Goal: Task Accomplishment & Management: Complete application form

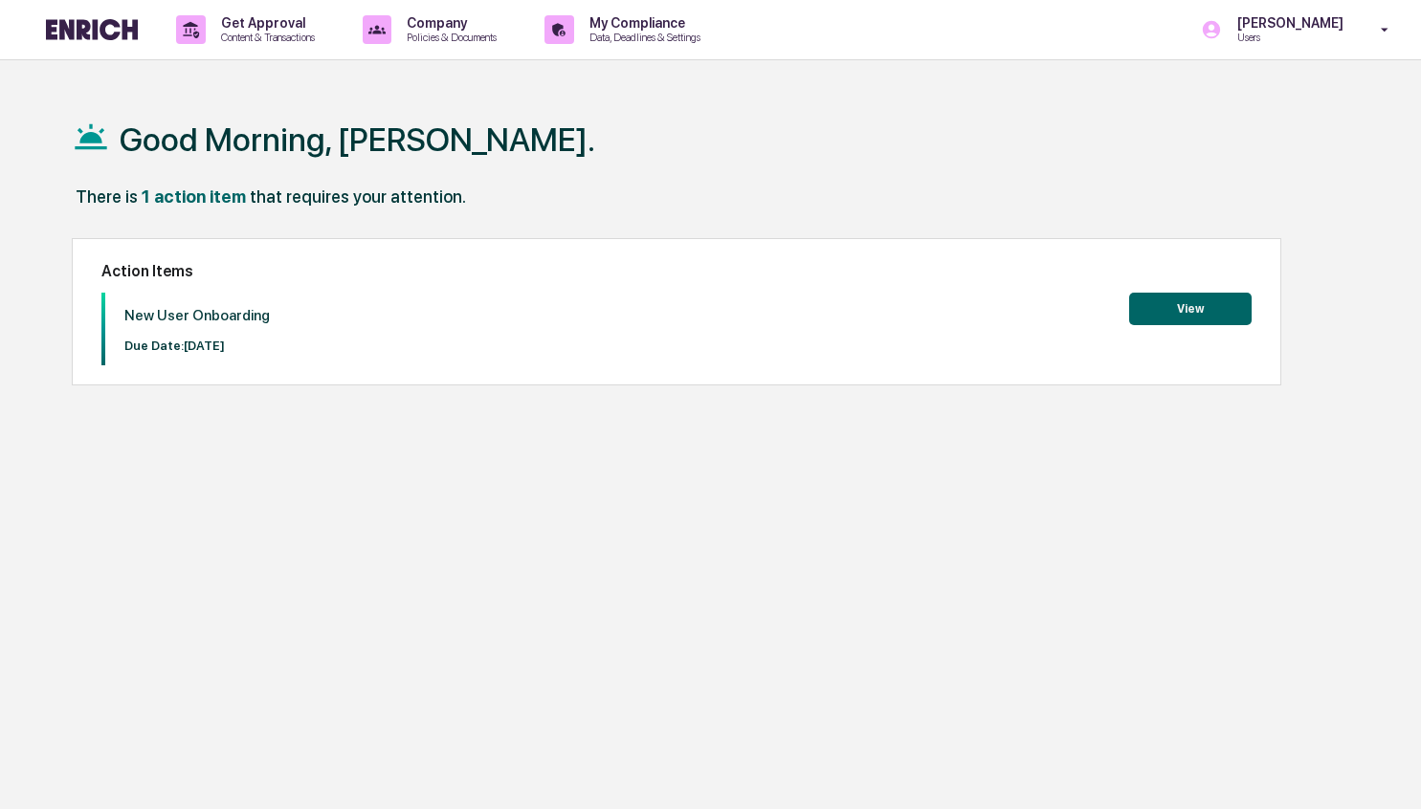
click at [1047, 192] on div "There is 1 action item that requires your attention." at bounding box center [711, 206] width 1279 height 39
click at [1232, 302] on button "View" at bounding box center [1190, 309] width 122 height 33
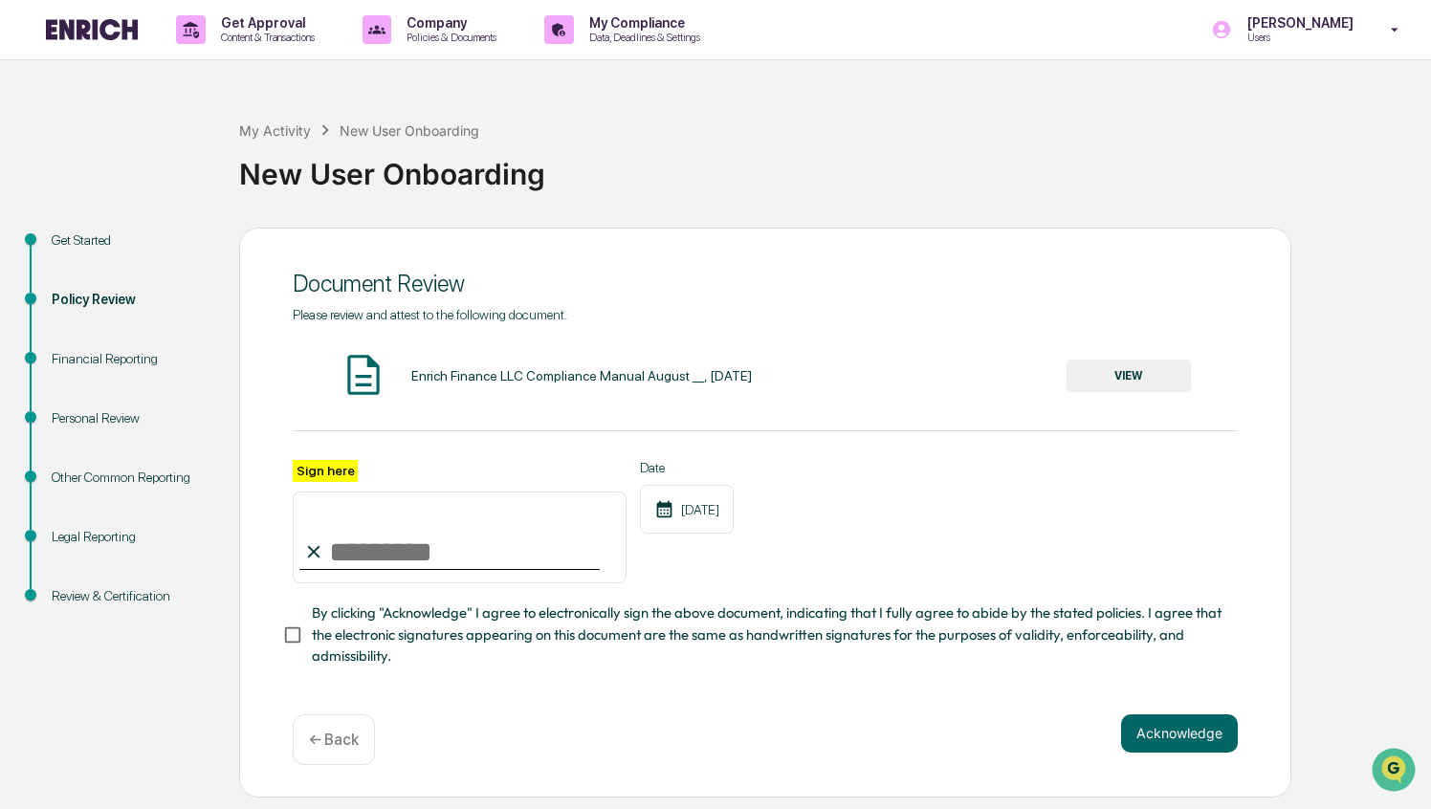
click at [554, 558] on input "Sign here" at bounding box center [460, 538] width 334 height 92
click at [861, 529] on div "Sign here Date [DATE]" at bounding box center [765, 522] width 945 height 124
click at [1132, 381] on button "VIEW" at bounding box center [1129, 376] width 124 height 33
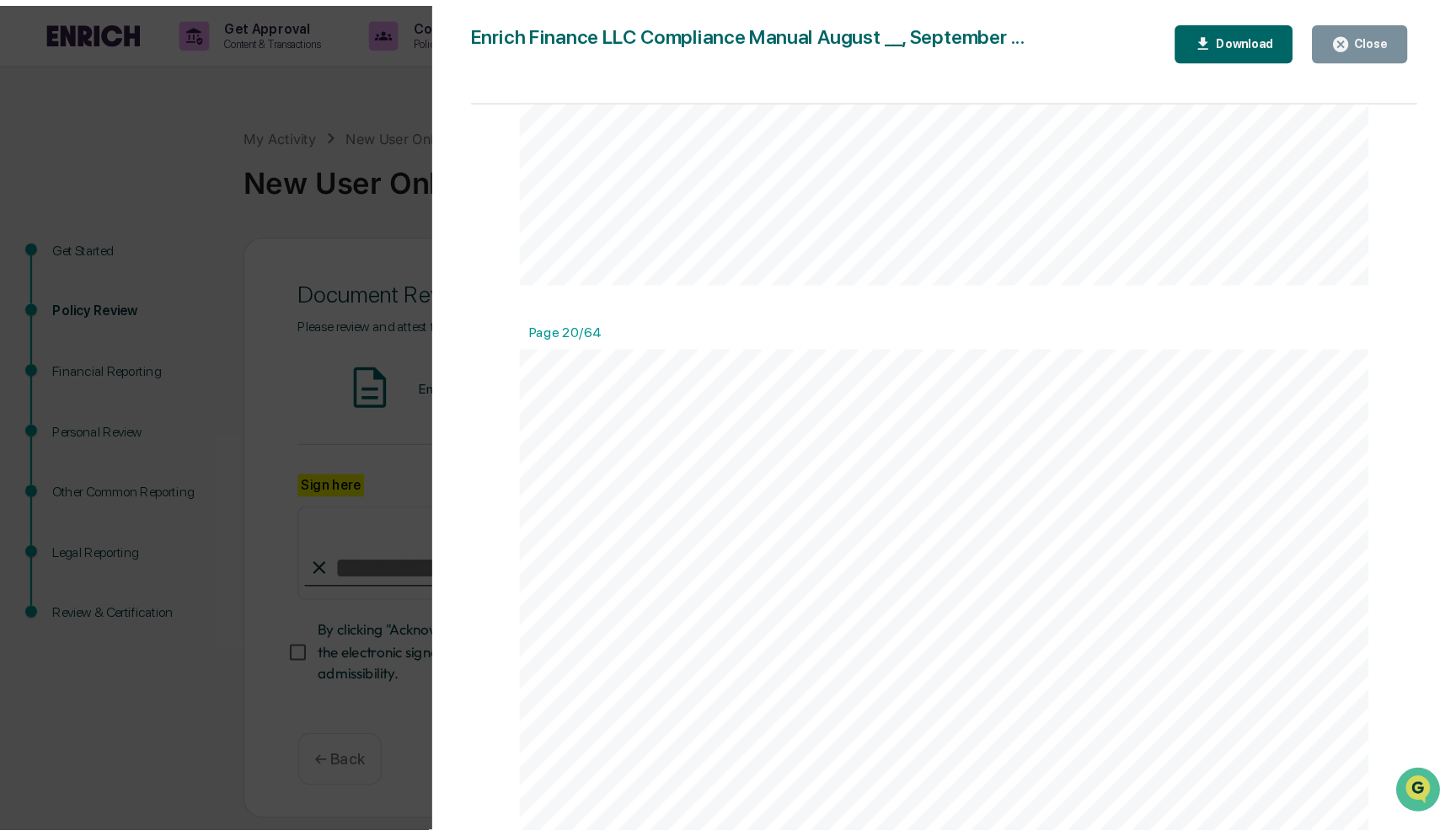
scroll to position [19123, 0]
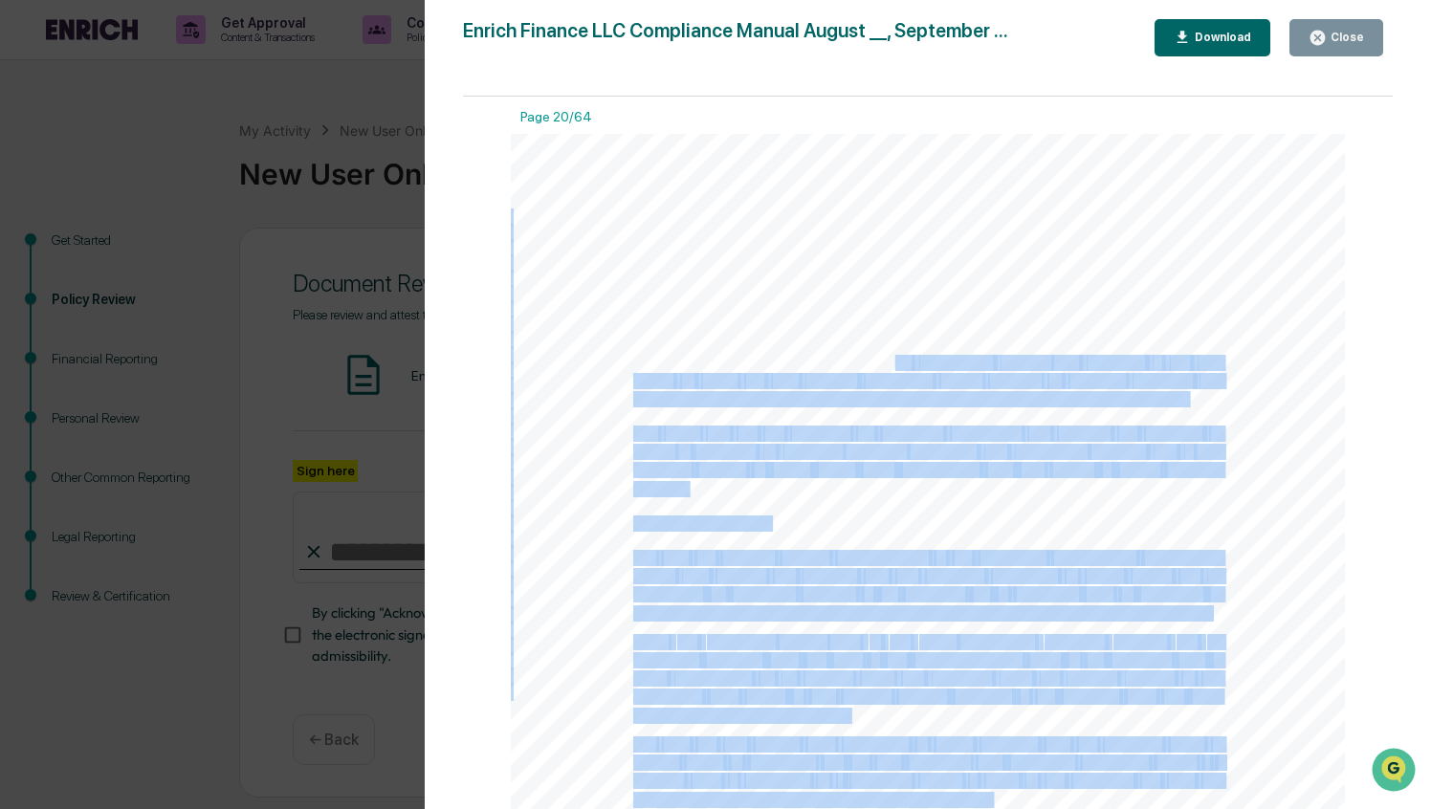
drag, startPoint x: 829, startPoint y: 319, endPoint x: 889, endPoint y: 371, distance: 79.3
click at [889, 371] on div "20 ALGORITHM VALIDATION Introduction The Firm’s investment advisory services ar…" at bounding box center [928, 674] width 834 height 1080
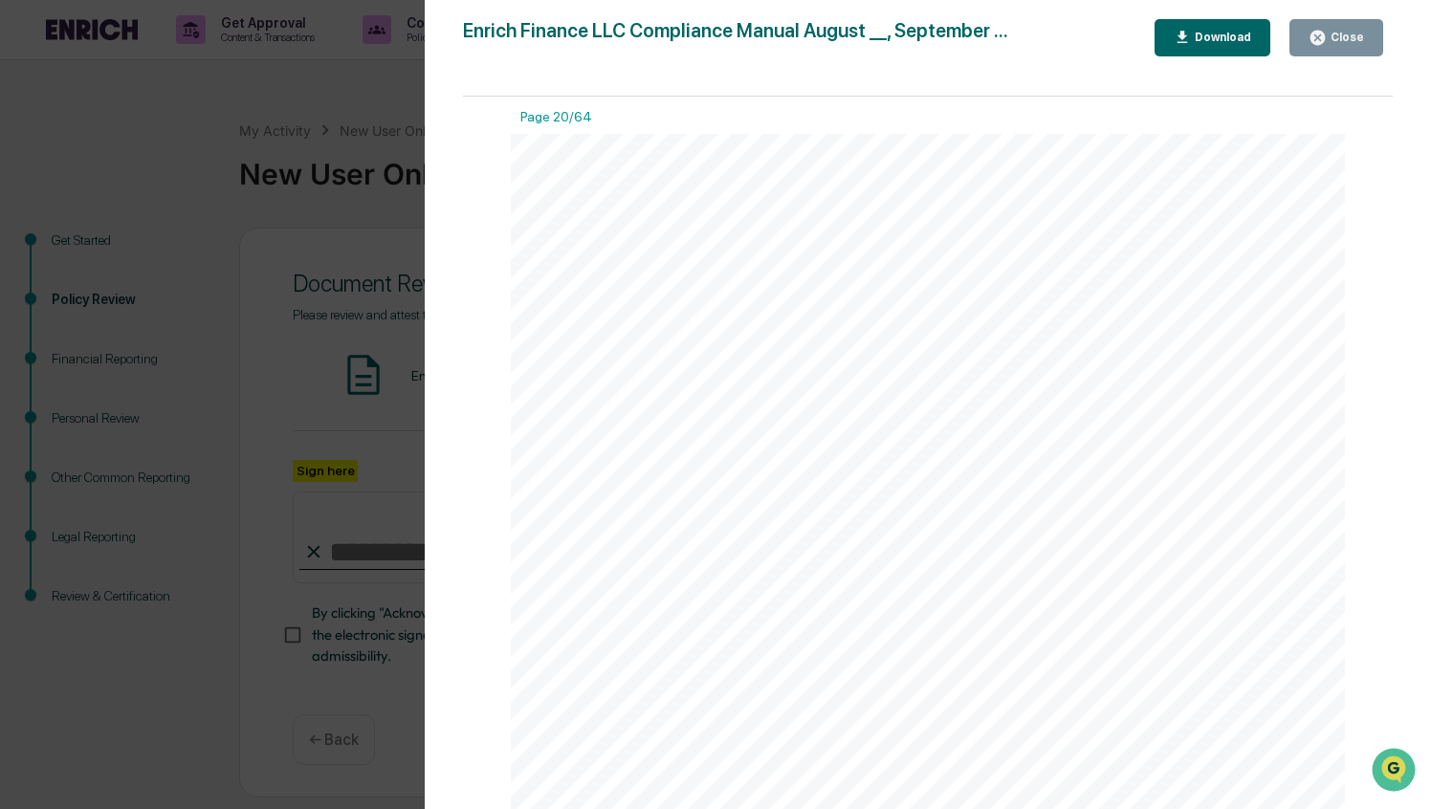
click at [972, 334] on span "exclusively" at bounding box center [1003, 326] width 65 height 15
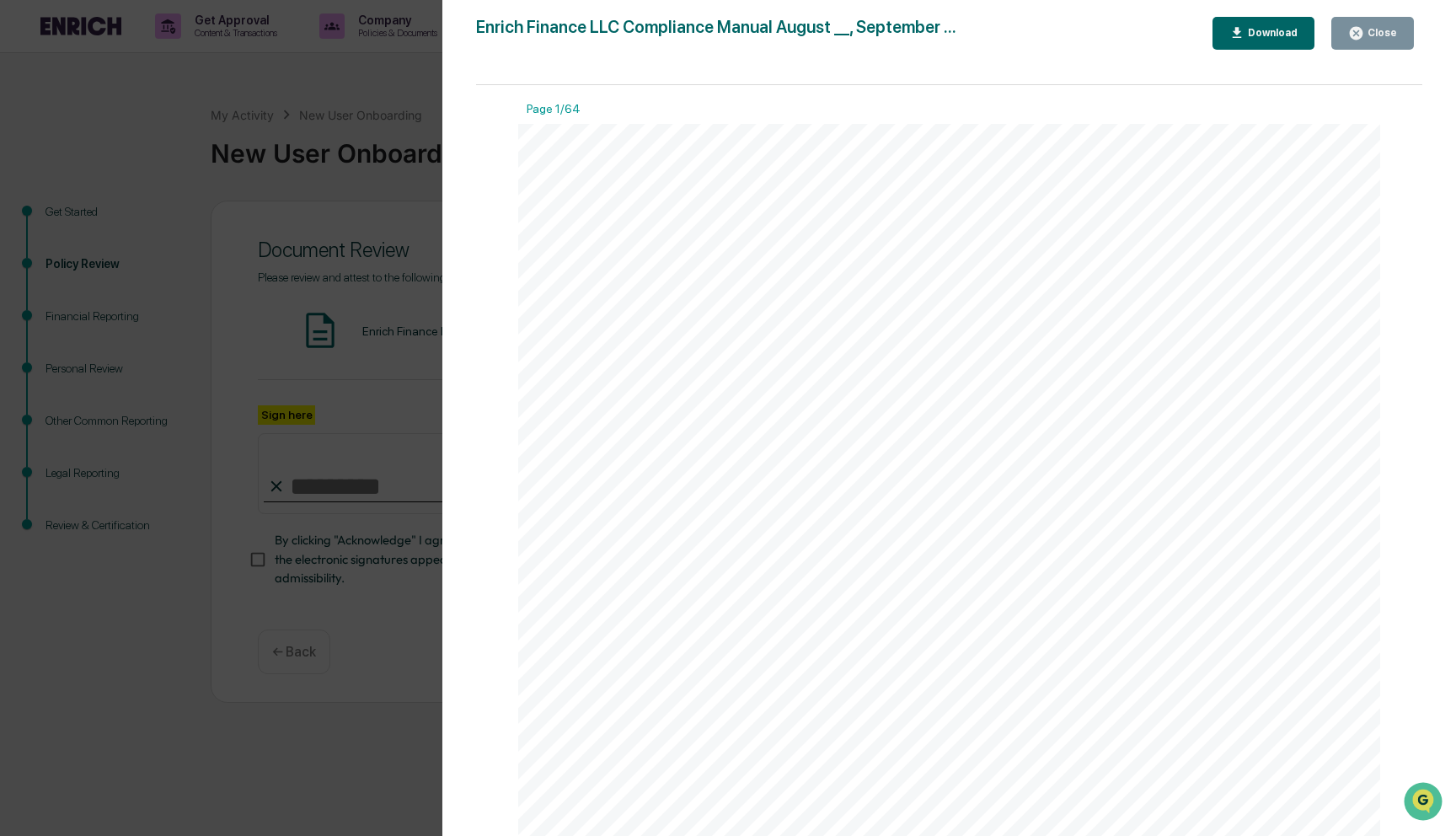
click at [1251, 180] on div "1 Enrich Finance LLC Compliance Manual August __, [DATE] This Compliance Manual…" at bounding box center [949, 682] width 862 height 1116
click at [783, 228] on div at bounding box center [949, 682] width 862 height 1116
drag, startPoint x: 1084, startPoint y: 386, endPoint x: 1100, endPoint y: 233, distance: 153.8
click at [1096, 240] on div "1 Enrich Finance LLC Compliance Manual August __, [DATE] This Compliance Manual…" at bounding box center [949, 682] width 862 height 1116
click at [373, 231] on div "Version History [DATE] 08:53 PM [PERSON_NAME] Enrich Finance LLC Compliance Man…" at bounding box center [728, 418] width 1456 height 836
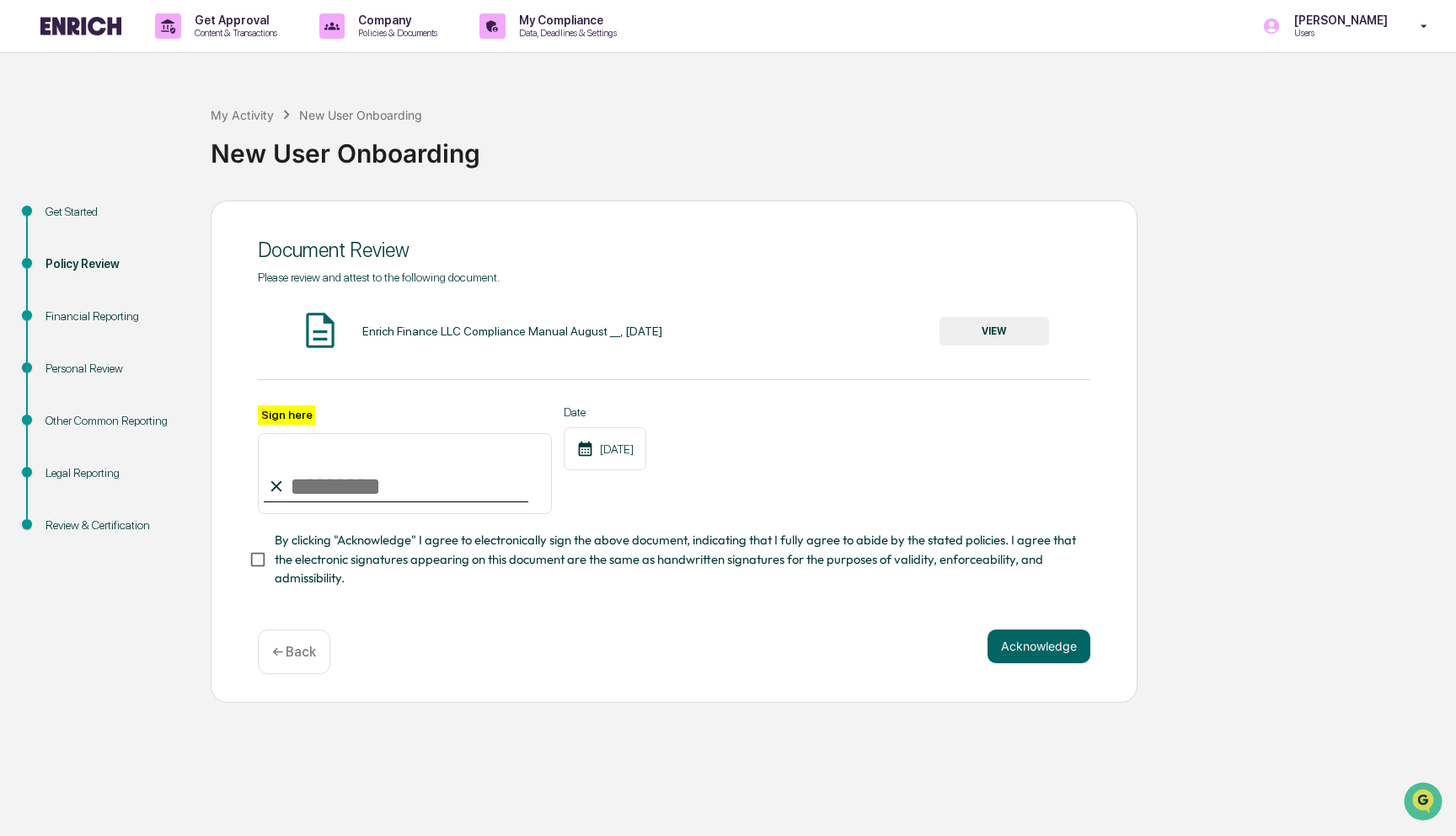
click at [1010, 320] on button "VIEW" at bounding box center [994, 331] width 109 height 29
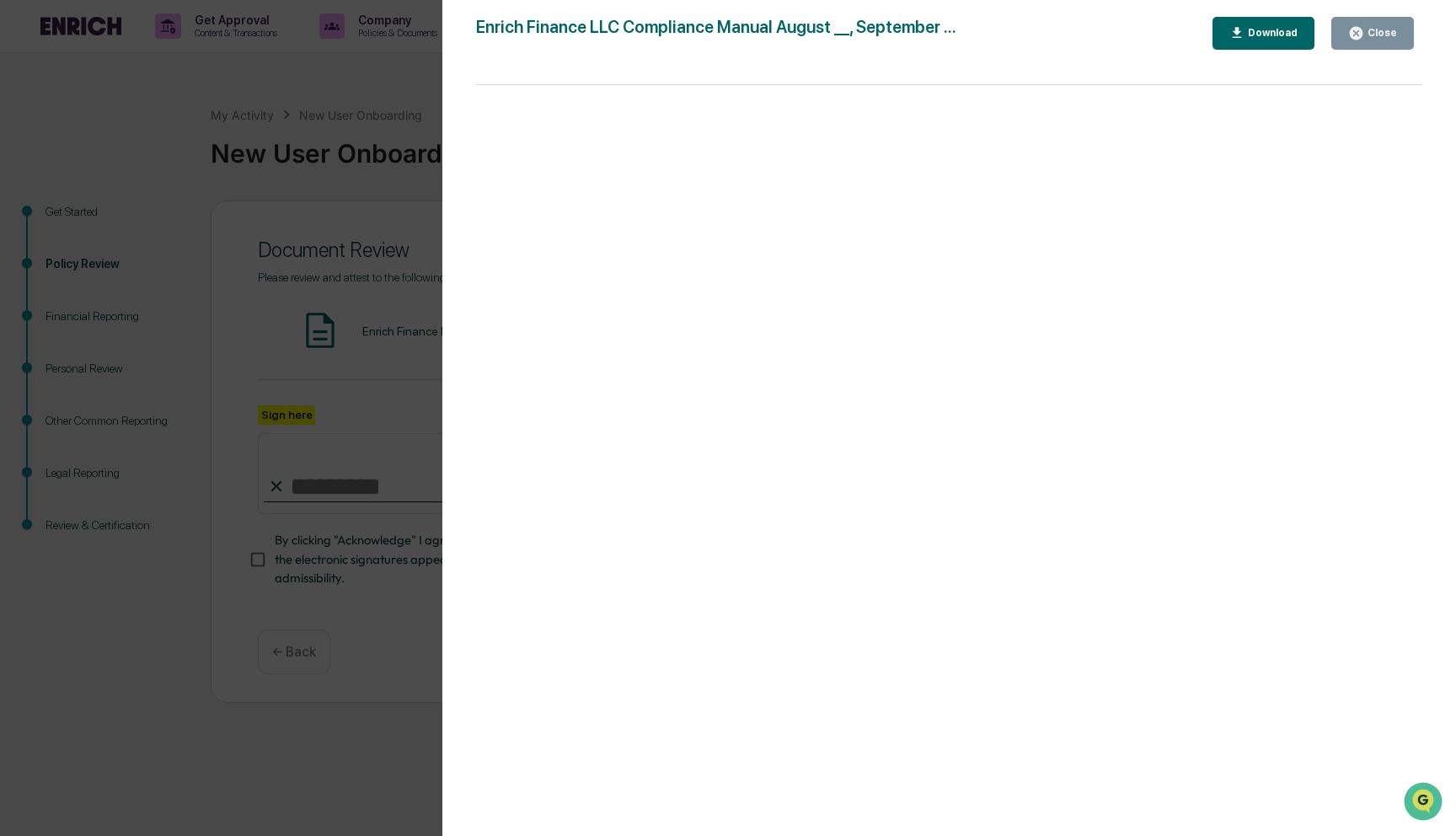
drag, startPoint x: 920, startPoint y: 580, endPoint x: 927, endPoint y: 210, distance: 370.1
click at [446, 184] on div "Version History [DATE] 08:53 PM [PERSON_NAME] Enrich Finance LLC Compliance Man…" at bounding box center [949, 434] width 1014 height 869
click at [386, 336] on div "Version History [DATE] 08:53 PM [PERSON_NAME] Enrich Finance LLC Compliance Man…" at bounding box center [728, 418] width 1456 height 836
